Goal: Information Seeking & Learning: Check status

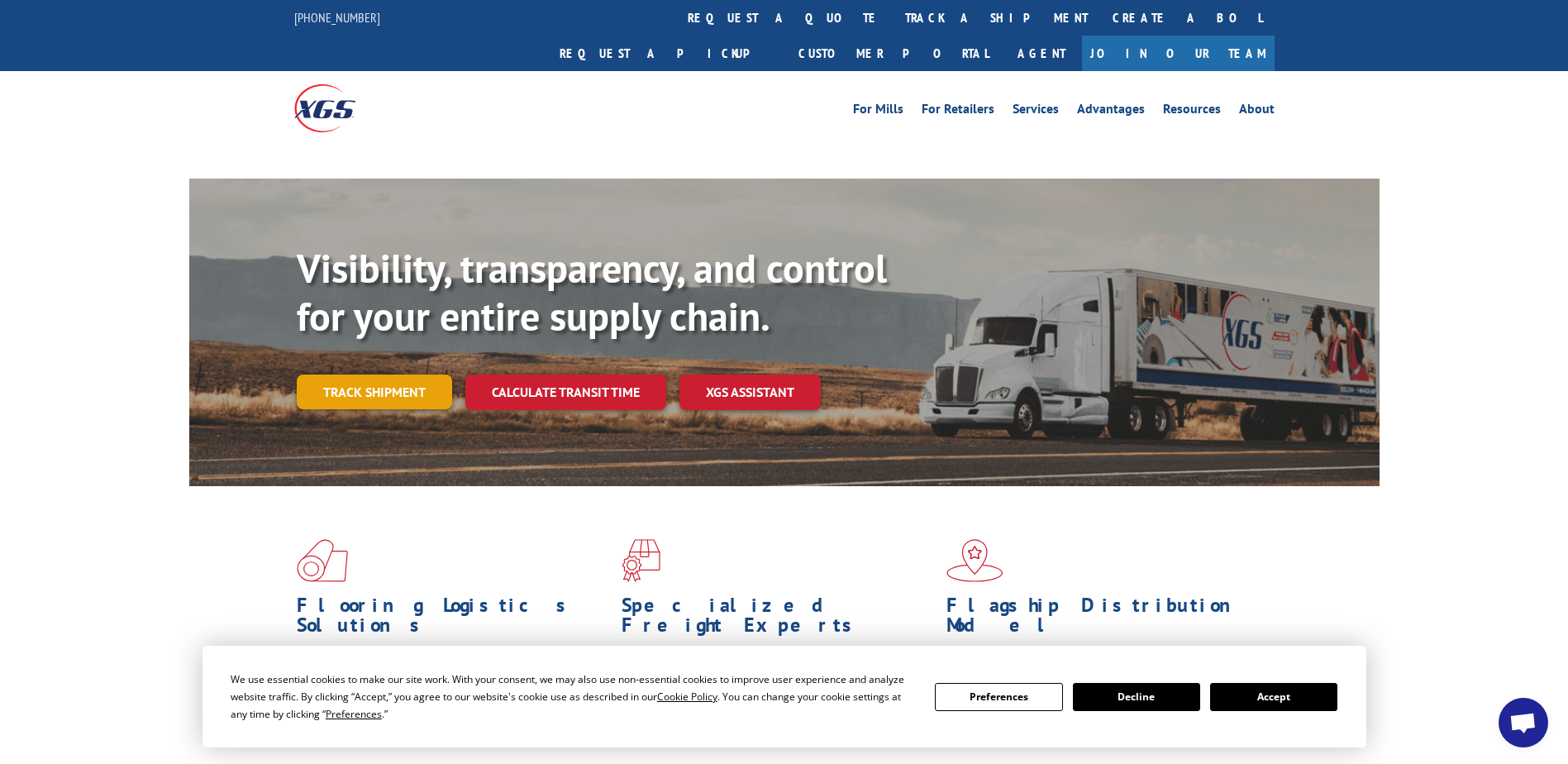
click at [356, 374] on link "Track shipment" at bounding box center [374, 392] width 155 height 35
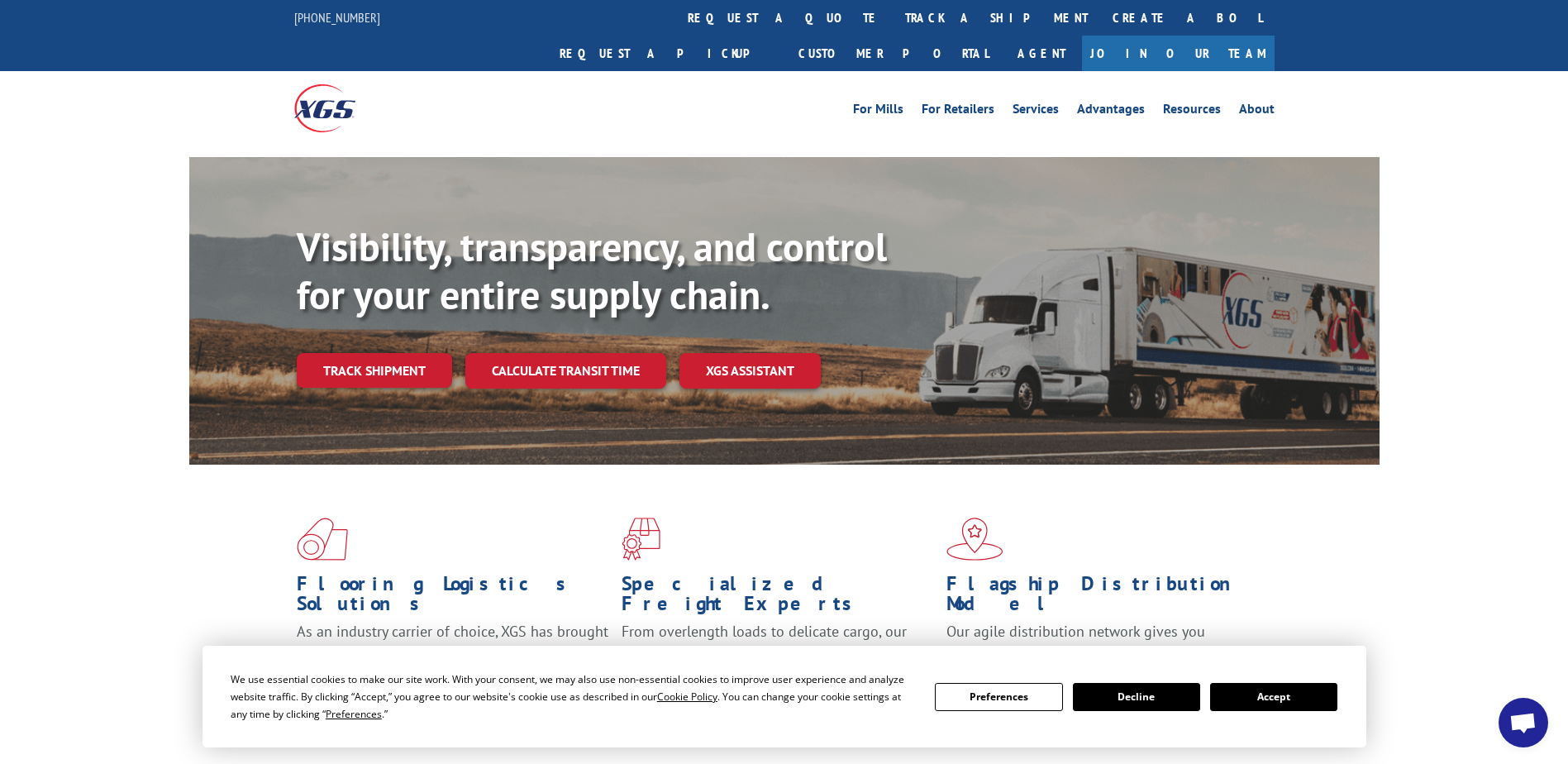
click at [1248, 688] on button "Accept" at bounding box center [1272, 696] width 127 height 28
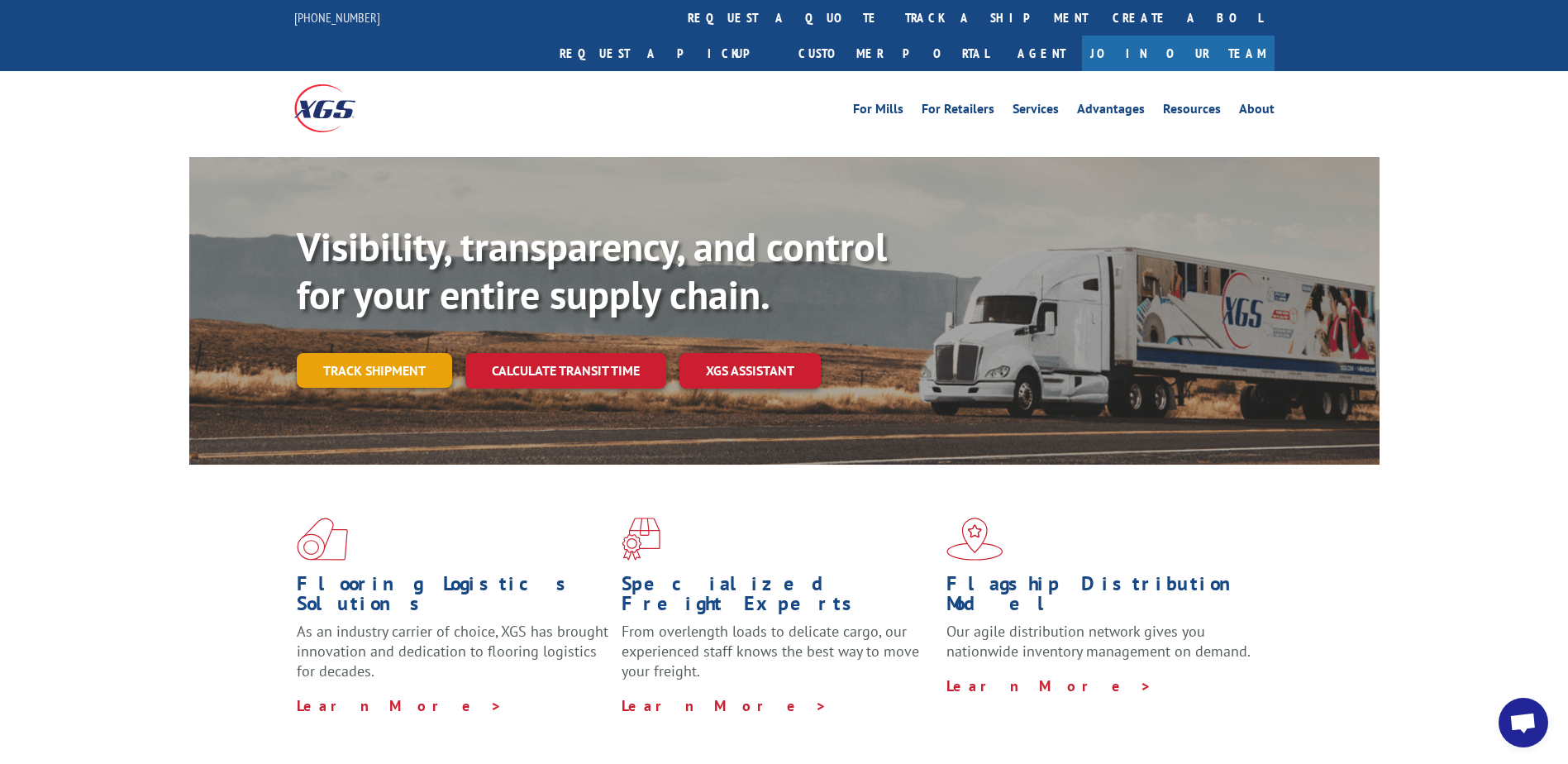
click at [379, 353] on link "Track shipment" at bounding box center [374, 370] width 155 height 35
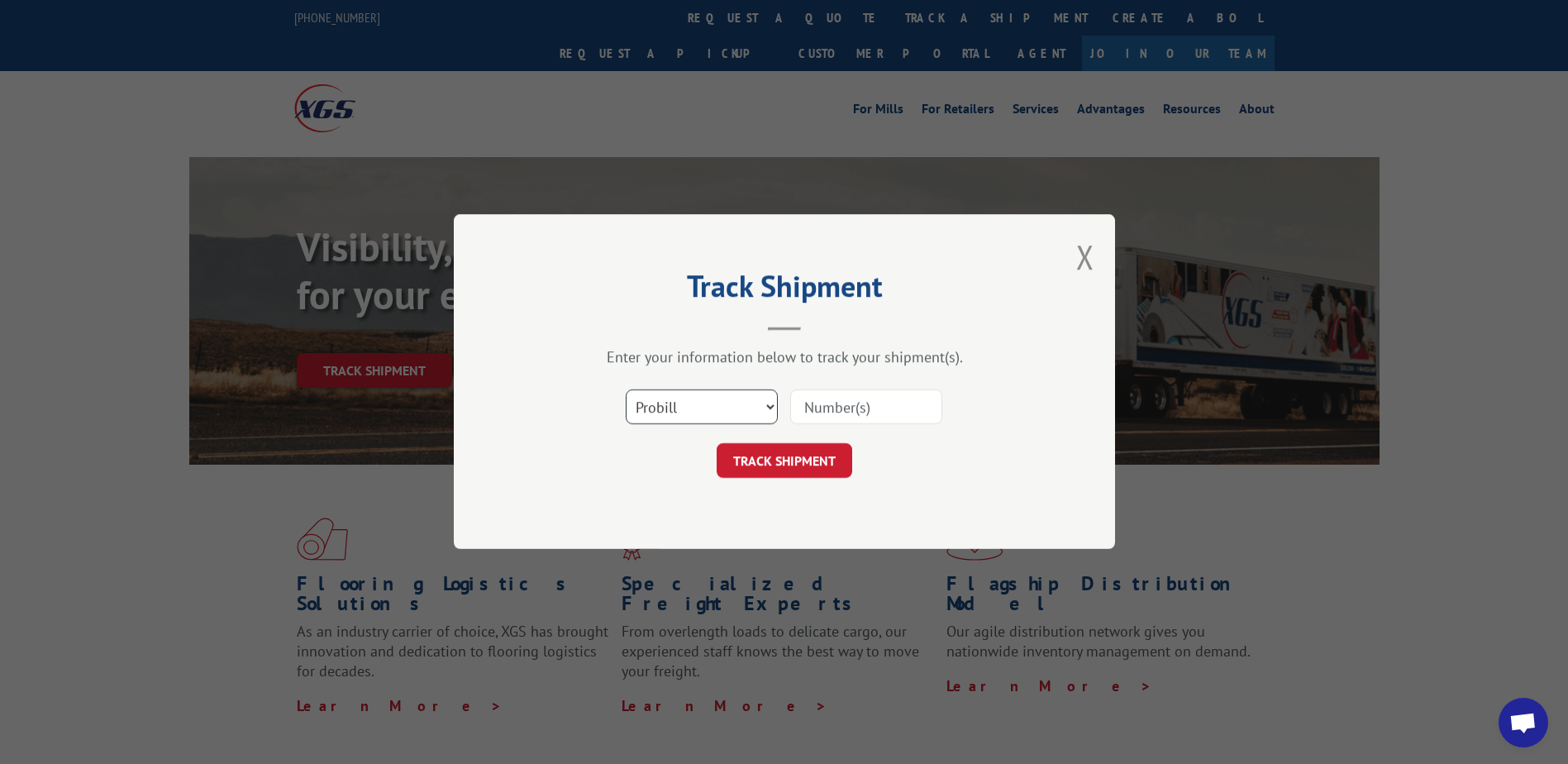
click at [764, 407] on select "Select category... Probill BOL PO" at bounding box center [702, 408] width 152 height 35
select select "bol"
click at [626, 391] on select "Select category... Probill BOL PO" at bounding box center [702, 408] width 152 height 35
click at [910, 414] on input at bounding box center [865, 408] width 152 height 35
type input "7056645"
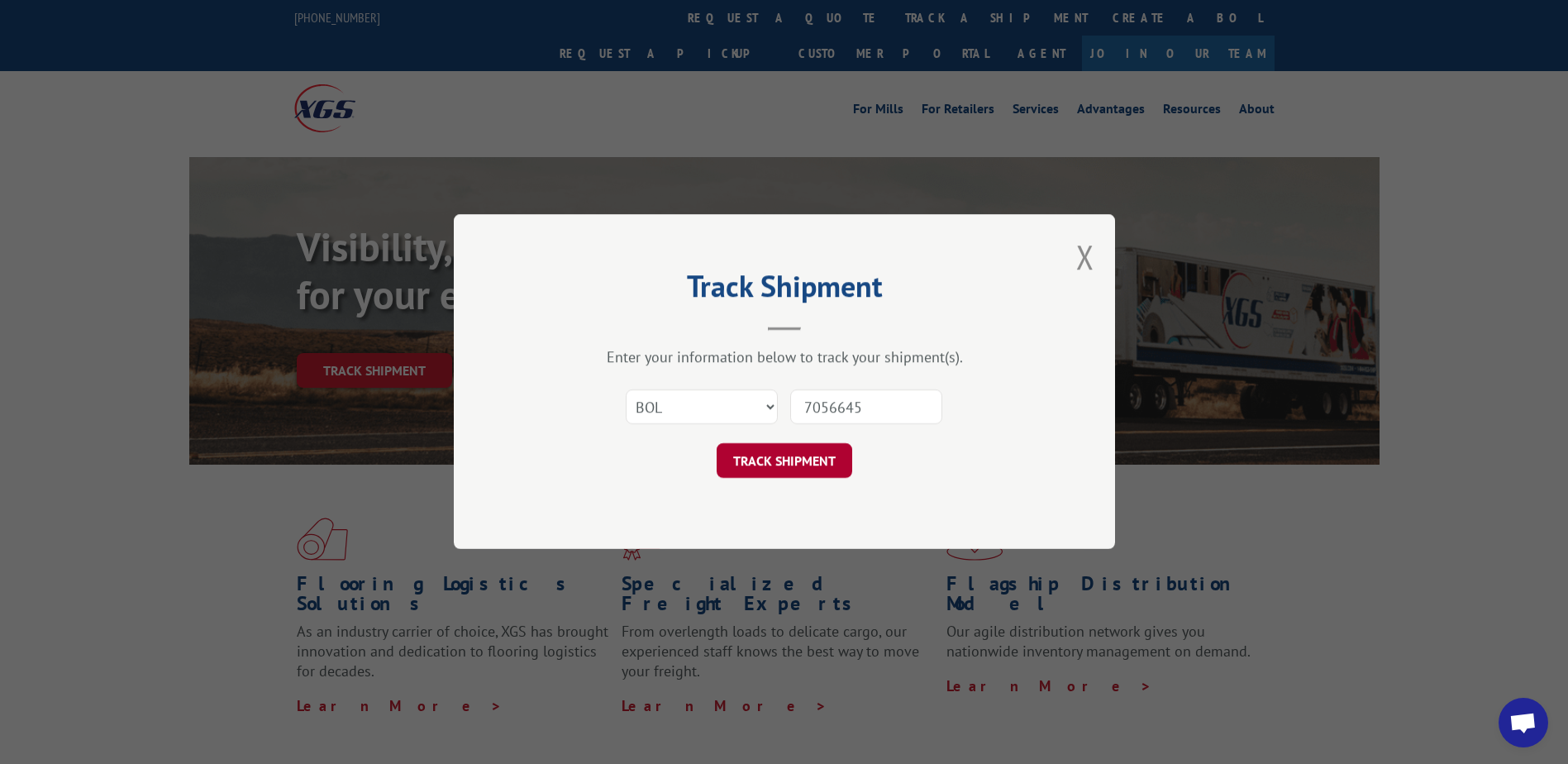
click at [764, 468] on button "TRACK SHIPMENT" at bounding box center [784, 462] width 136 height 35
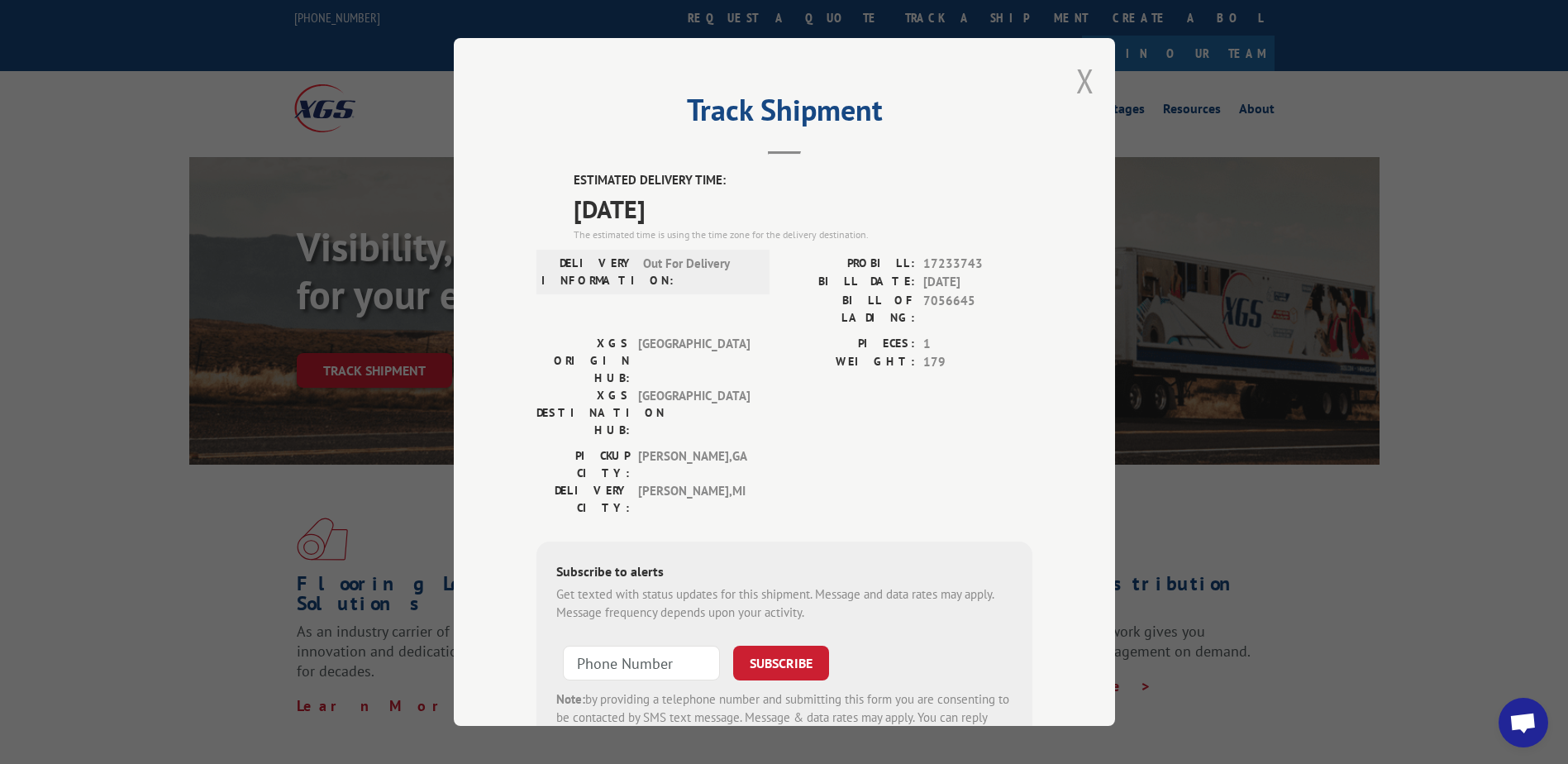
click at [1081, 81] on button "Close modal" at bounding box center [1084, 80] width 18 height 44
